Goal: Transaction & Acquisition: Purchase product/service

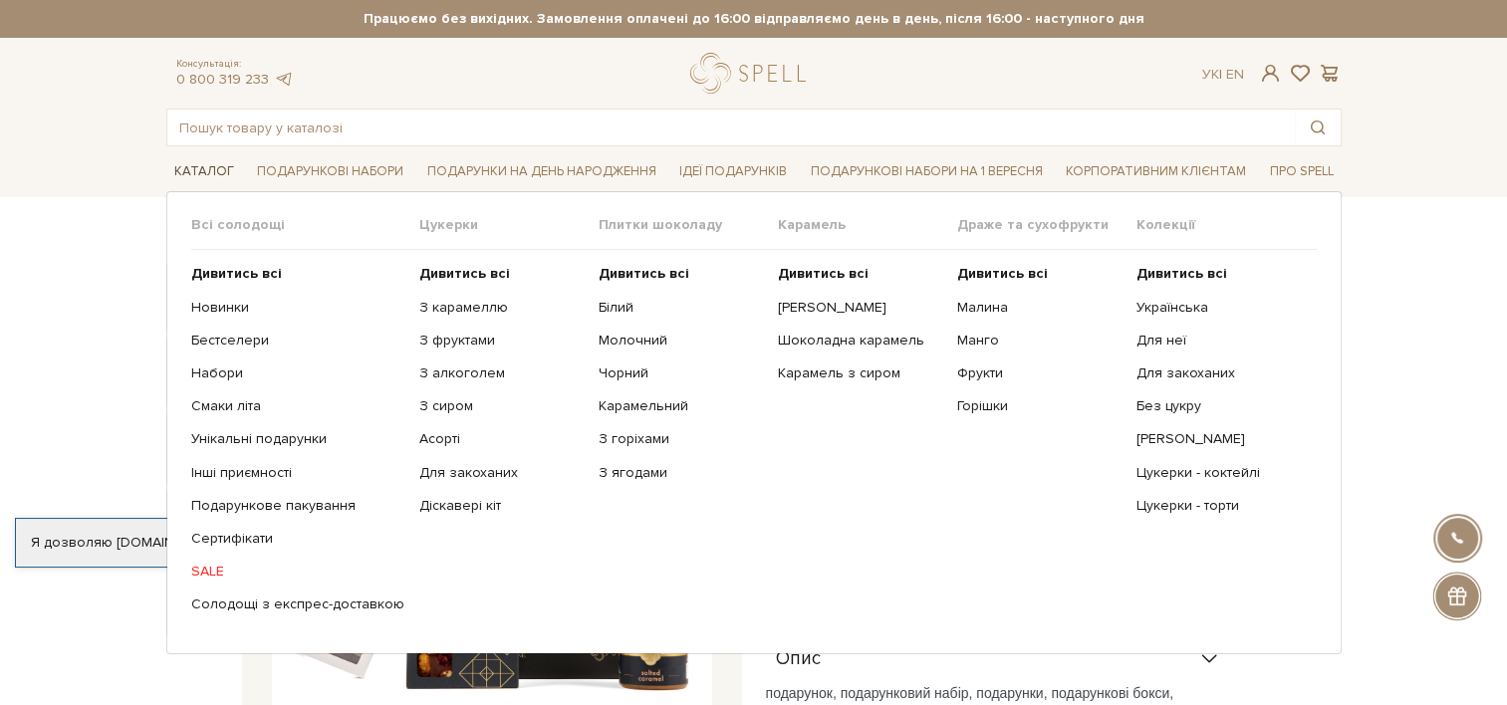
click at [183, 170] on link "Каталог" at bounding box center [204, 171] width 76 height 31
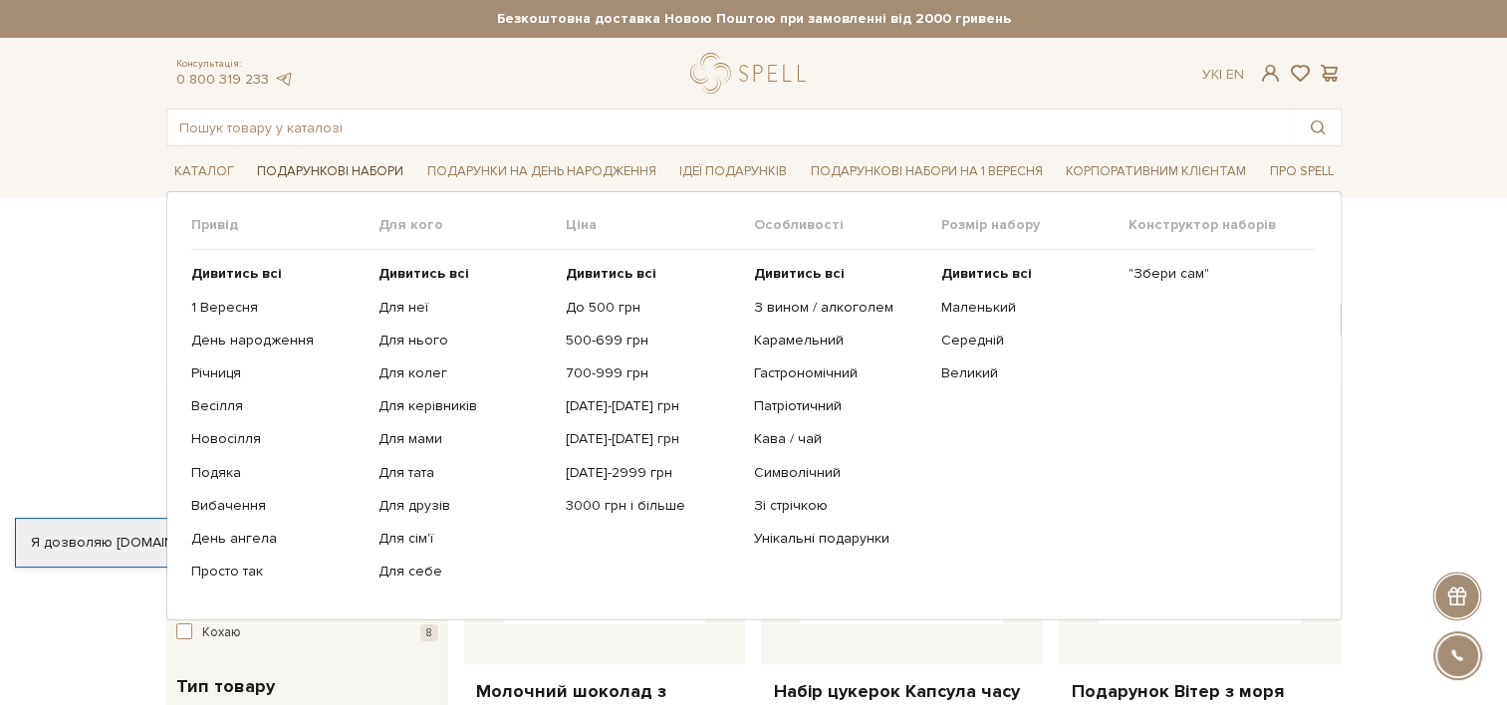
click at [325, 172] on link "Подарункові набори" at bounding box center [330, 171] width 162 height 31
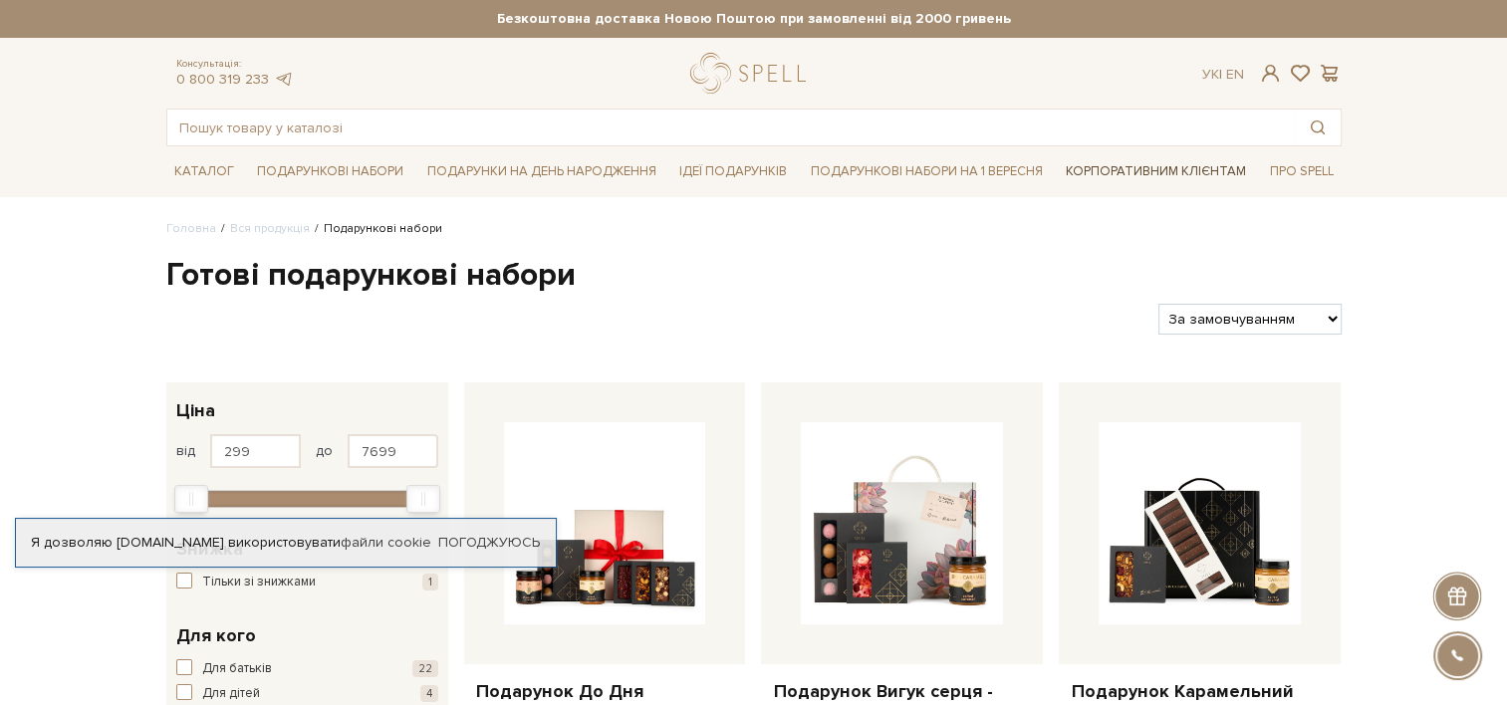
click at [1152, 172] on link "Корпоративним клієнтам" at bounding box center [1156, 171] width 196 height 34
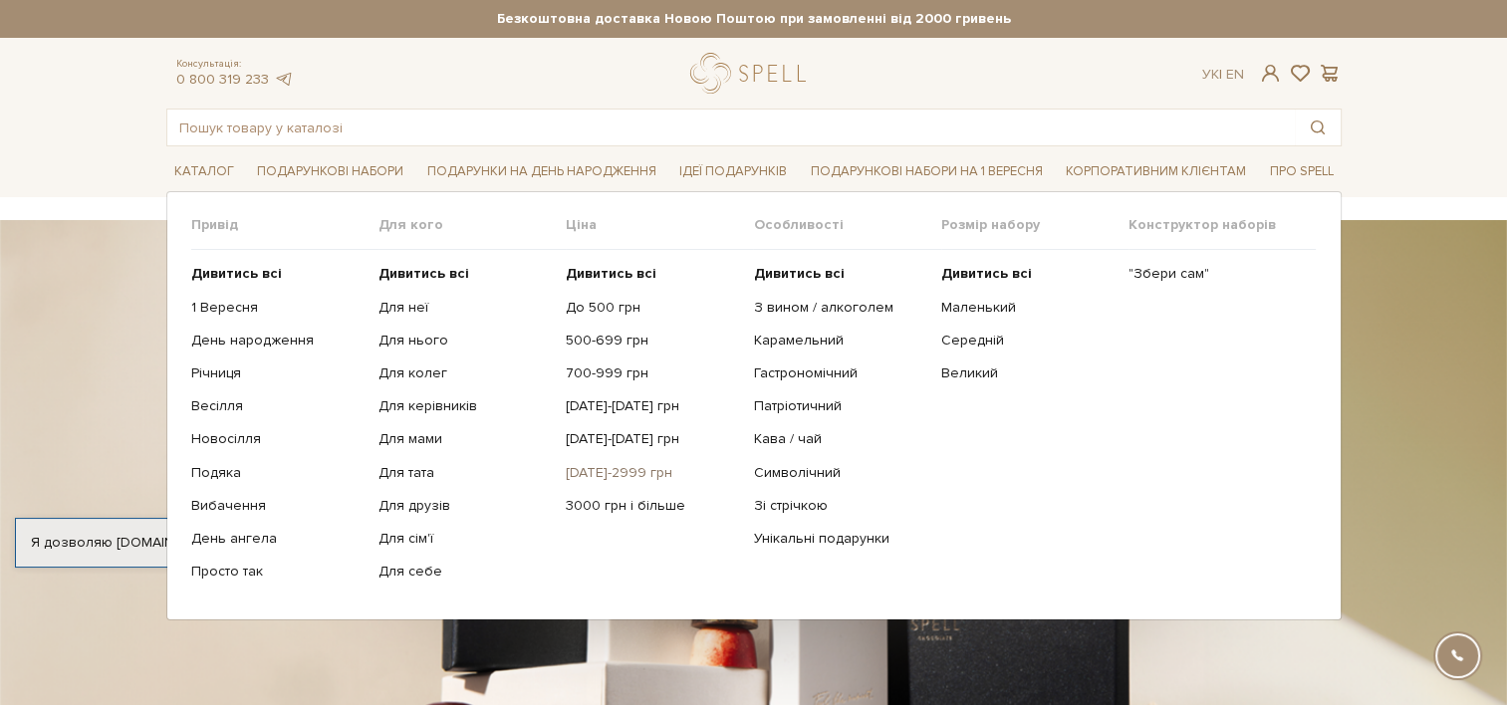
click at [611, 475] on link "[DATE]-2999 грн" at bounding box center [652, 473] width 172 height 18
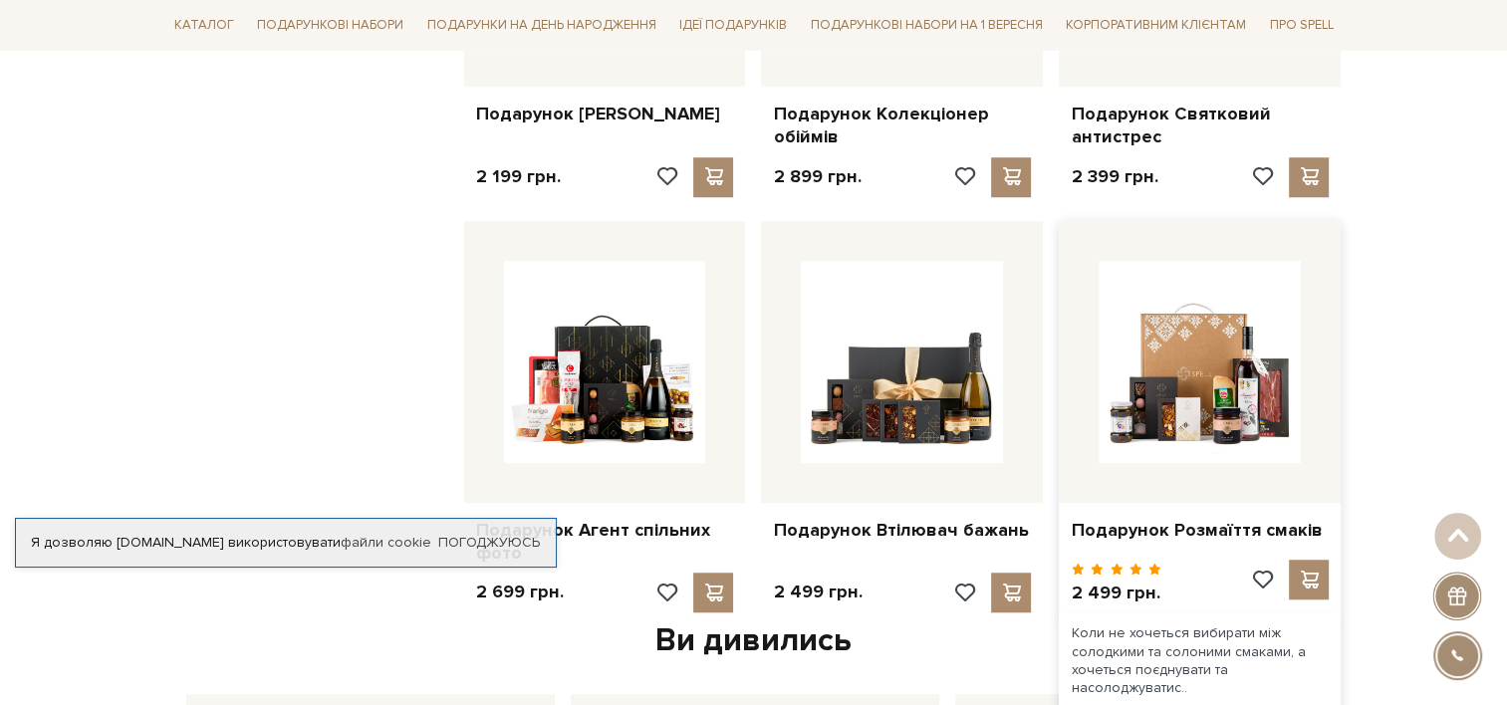
scroll to position [1593, 0]
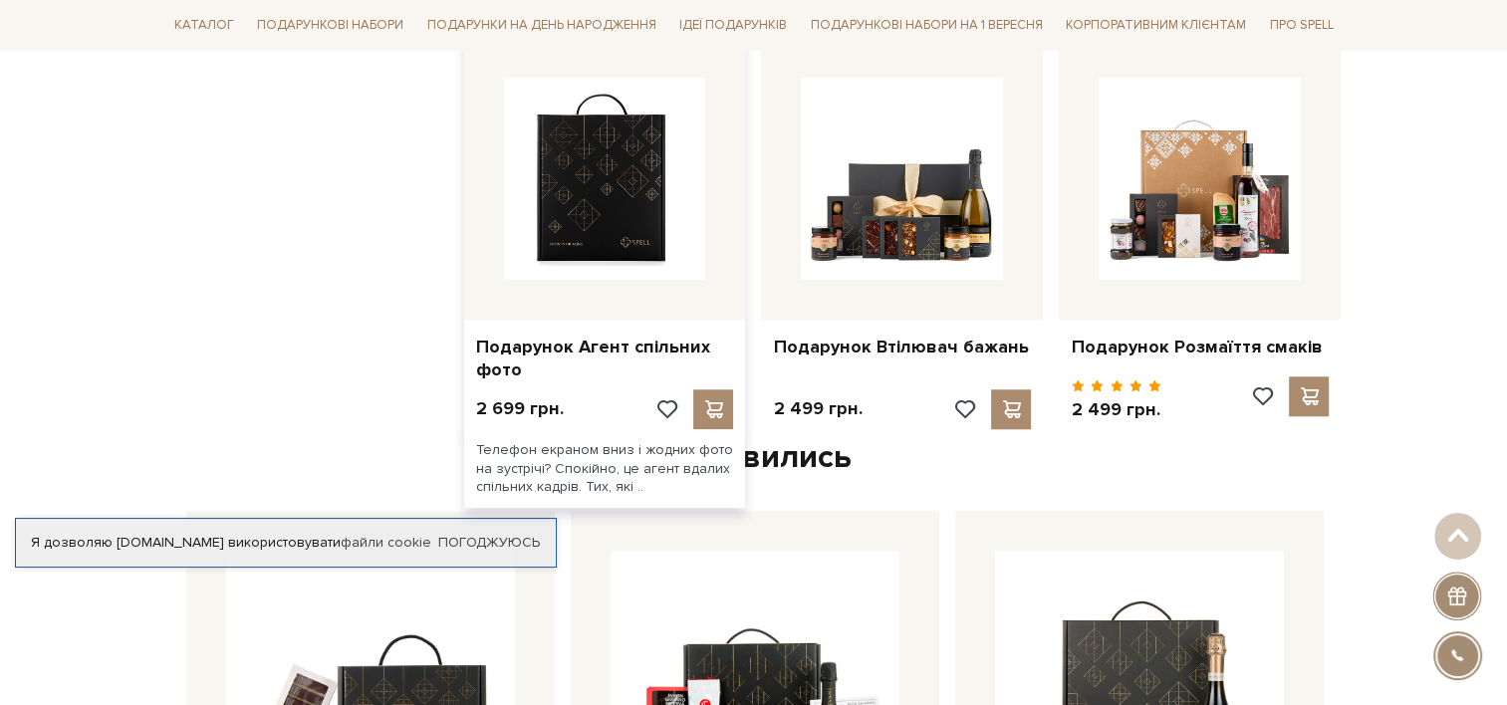
click at [619, 212] on img at bounding box center [605, 179] width 202 height 202
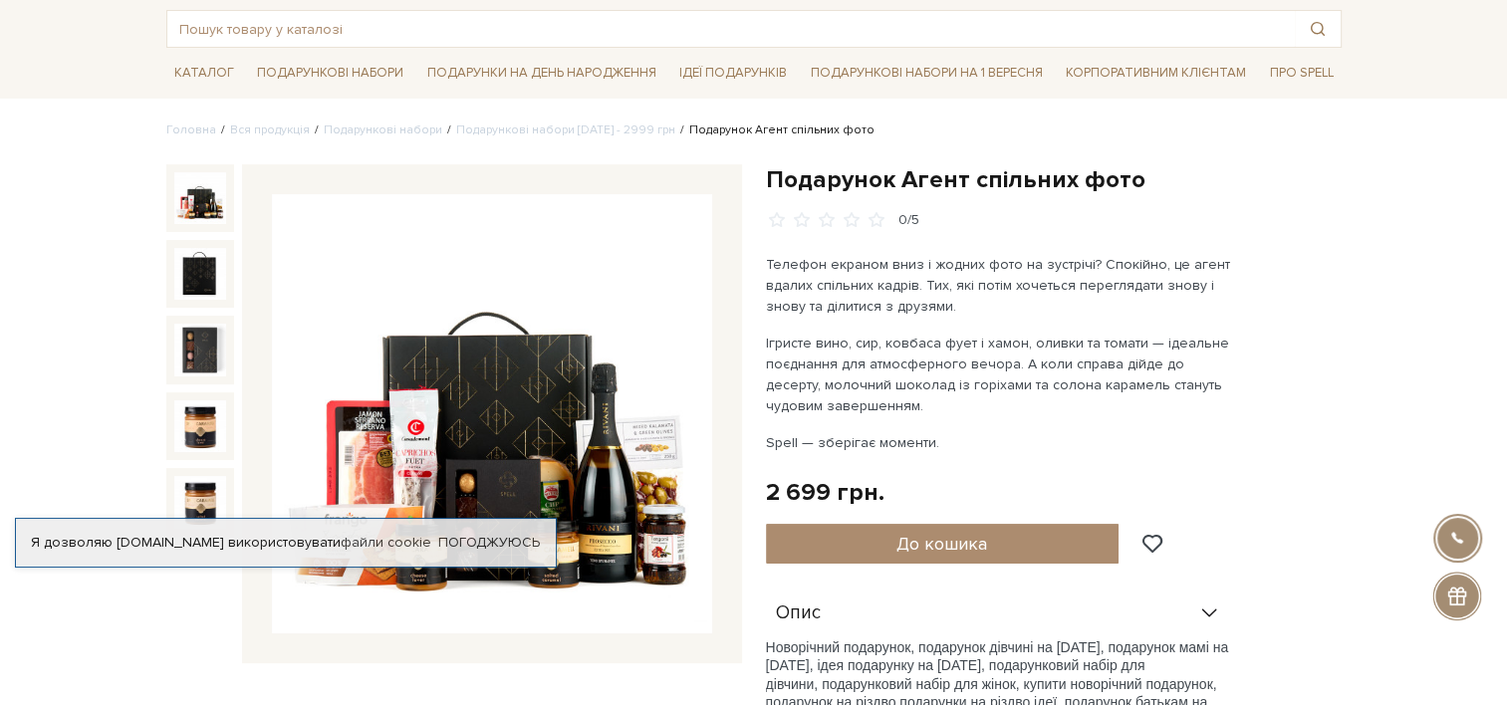
scroll to position [199, 0]
